Goal: Navigation & Orientation: Go to known website

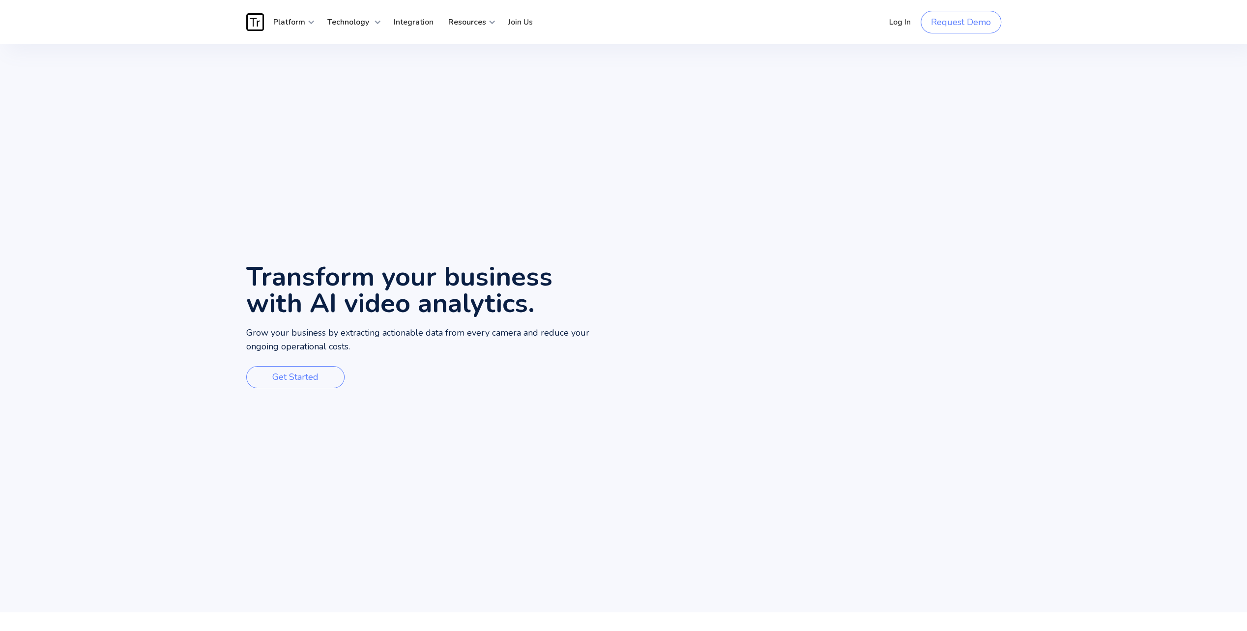
click at [260, 27] on img "home" at bounding box center [255, 22] width 18 height 18
click at [257, 22] on img "home" at bounding box center [255, 22] width 18 height 18
